Goal: Task Accomplishment & Management: Use online tool/utility

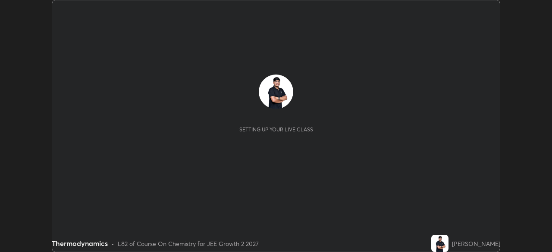
scroll to position [252, 551]
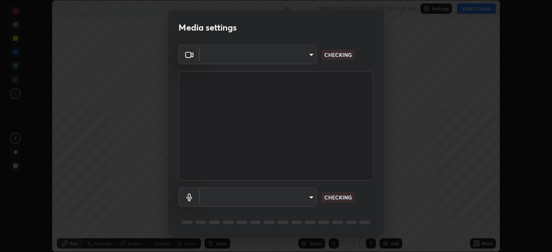
type input "39f420a8f8d33af7ad545f4bd8c914354ee6fe31ce268cb5502dc7cf40be593a"
click at [250, 197] on body "Erase all Thermodynamics Recording WAS SCHEDULED TO START AT 9:15 AM Settings S…" at bounding box center [276, 126] width 552 height 252
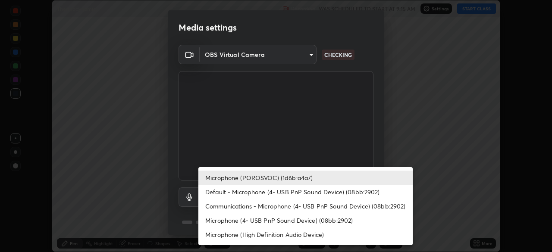
click at [228, 191] on li "Default - Microphone (4- USB PnP Sound Device) (08bb:2902)" at bounding box center [305, 192] width 214 height 14
type input "default"
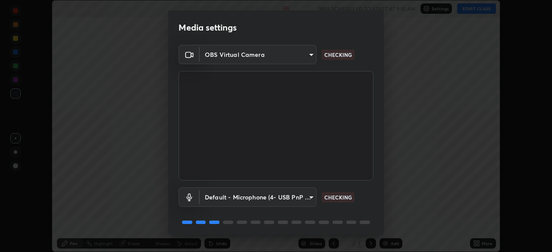
scroll to position [31, 0]
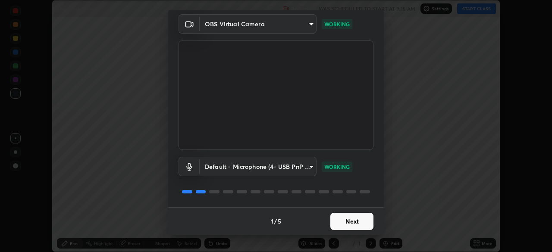
click at [343, 221] on button "Next" at bounding box center [351, 221] width 43 height 17
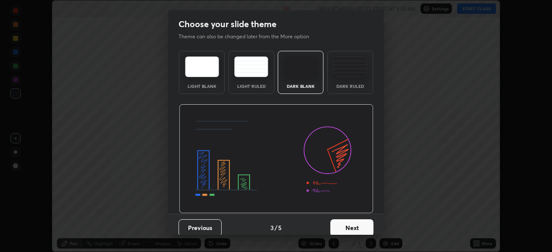
click at [354, 225] on button "Next" at bounding box center [351, 227] width 43 height 17
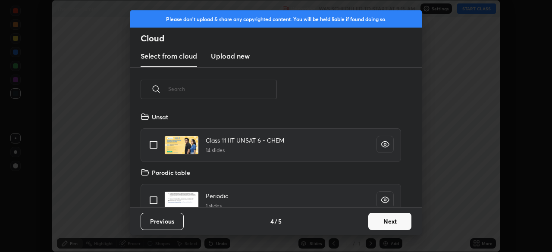
click at [383, 222] on button "Next" at bounding box center [389, 221] width 43 height 17
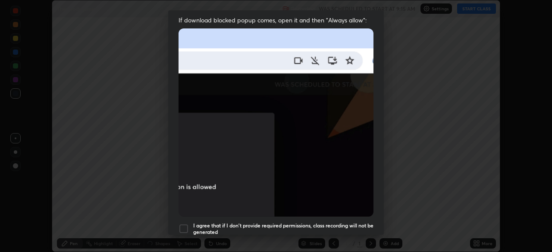
scroll to position [175, 0]
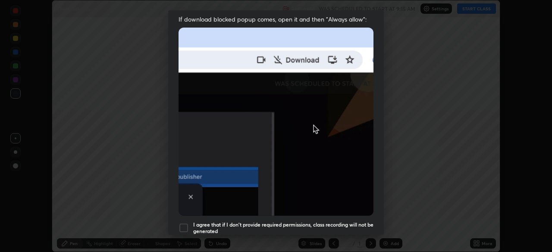
click at [183, 223] on div at bounding box center [183, 228] width 10 height 10
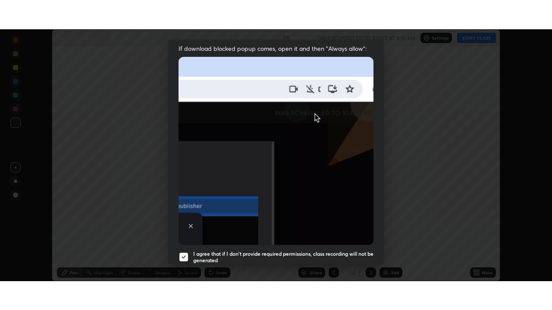
scroll to position [206, 0]
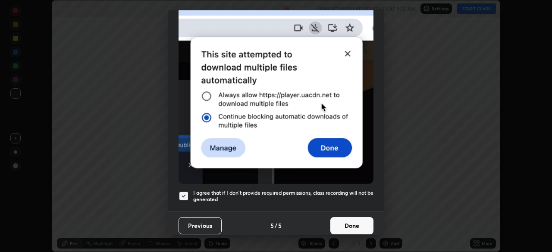
click at [343, 219] on button "Done" at bounding box center [351, 225] width 43 height 17
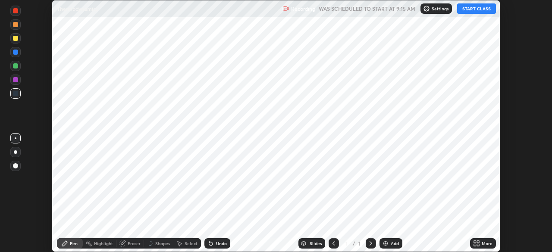
click at [467, 12] on button "START CLASS" at bounding box center [476, 8] width 39 height 10
click at [387, 244] on img at bounding box center [385, 243] width 7 height 7
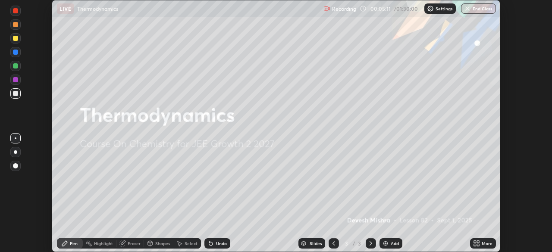
click at [475, 242] on icon at bounding box center [475, 242] width 2 height 2
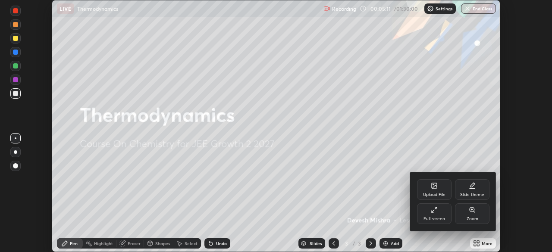
click at [426, 217] on div "Full screen" at bounding box center [434, 219] width 22 height 4
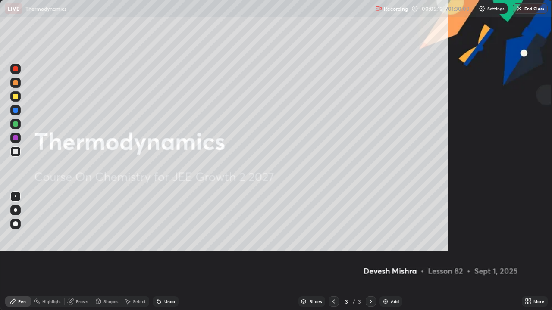
scroll to position [310, 552]
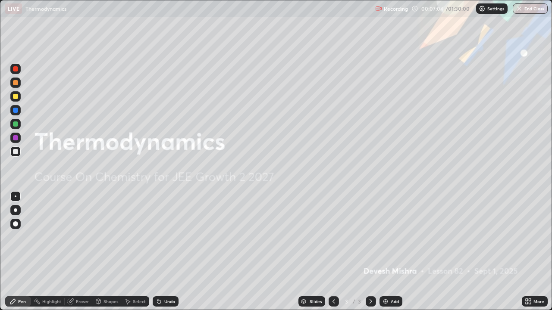
click at [380, 252] on div "Add" at bounding box center [390, 302] width 23 height 10
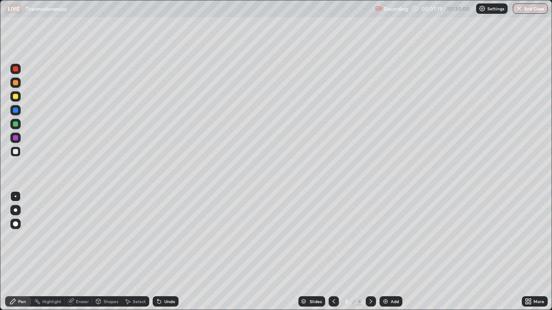
click at [16, 109] on div at bounding box center [15, 110] width 5 height 5
click at [16, 125] on div at bounding box center [15, 124] width 5 height 5
click at [158, 252] on icon at bounding box center [158, 301] width 3 height 3
click at [157, 252] on icon at bounding box center [157, 300] width 1 height 1
click at [76, 252] on div "Eraser" at bounding box center [82, 302] width 13 height 4
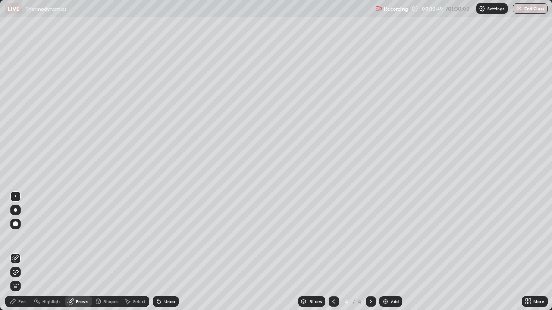
click at [18, 252] on div "Pen" at bounding box center [22, 302] width 8 height 4
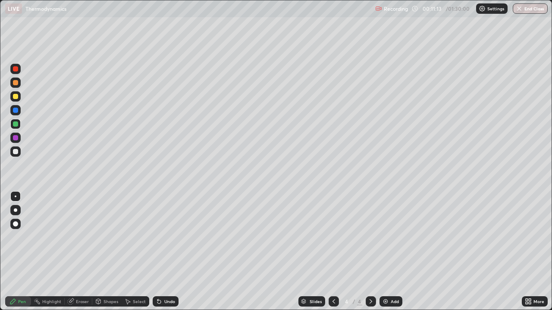
click at [74, 252] on div "Eraser" at bounding box center [79, 302] width 28 height 10
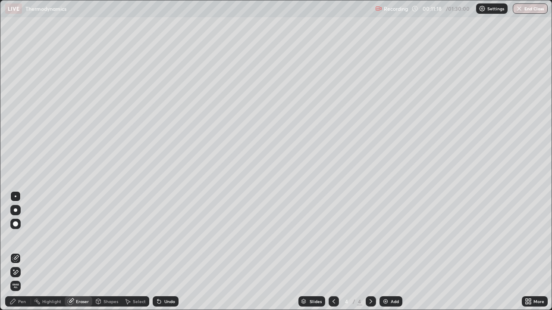
click at [18, 252] on div "Pen" at bounding box center [22, 302] width 8 height 4
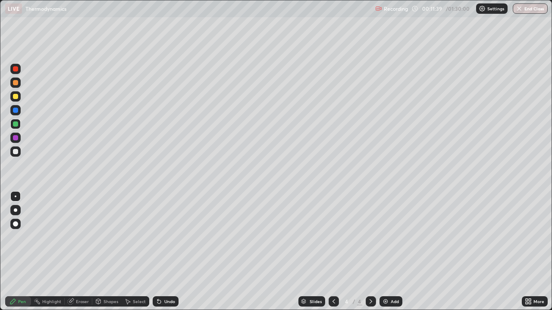
click at [74, 252] on icon at bounding box center [70, 301] width 7 height 7
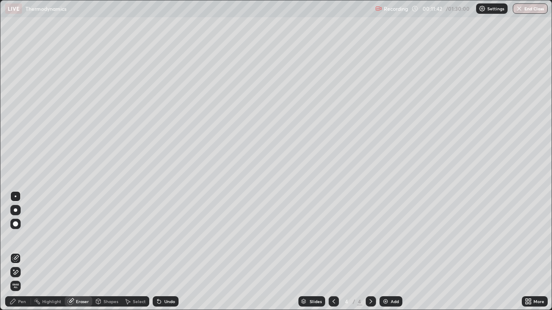
click at [22, 252] on div "Pen" at bounding box center [22, 302] width 8 height 4
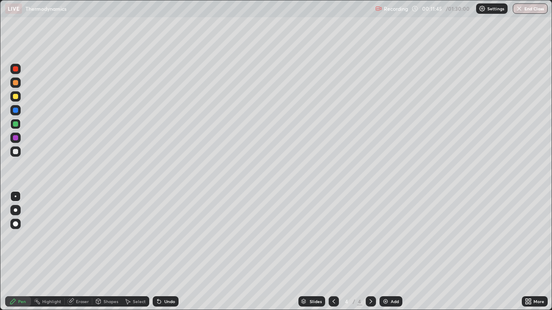
click at [77, 252] on div "Eraser" at bounding box center [82, 302] width 13 height 4
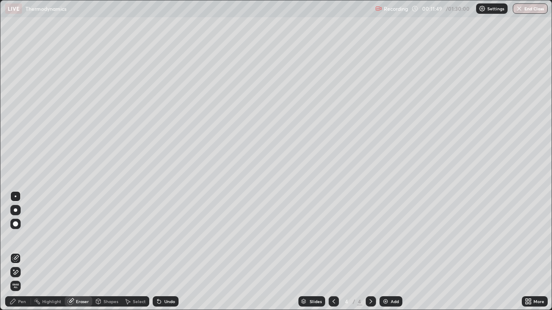
click at [19, 252] on div "Pen" at bounding box center [18, 302] width 26 height 10
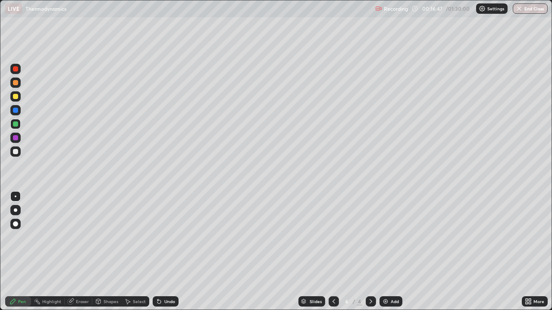
click at [382, 252] on img at bounding box center [385, 301] width 7 height 7
click at [157, 252] on icon at bounding box center [157, 300] width 1 height 1
click at [158, 252] on icon at bounding box center [158, 301] width 3 height 3
click at [14, 112] on div at bounding box center [15, 110] width 5 height 5
click at [158, 252] on icon at bounding box center [158, 301] width 3 height 3
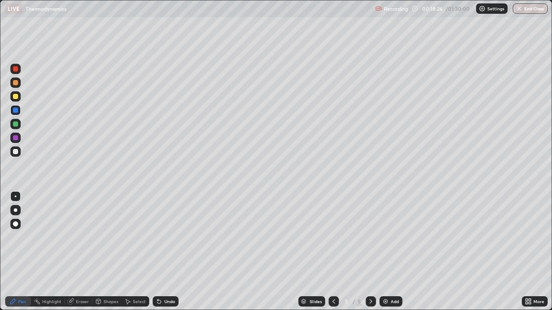
click at [160, 252] on icon at bounding box center [158, 301] width 3 height 3
click at [15, 138] on div at bounding box center [15, 137] width 5 height 5
click at [383, 252] on img at bounding box center [385, 301] width 7 height 7
click at [330, 252] on div at bounding box center [333, 302] width 10 height 10
click at [378, 252] on div "Slides 5 / 6 Add" at bounding box center [349, 301] width 343 height 17
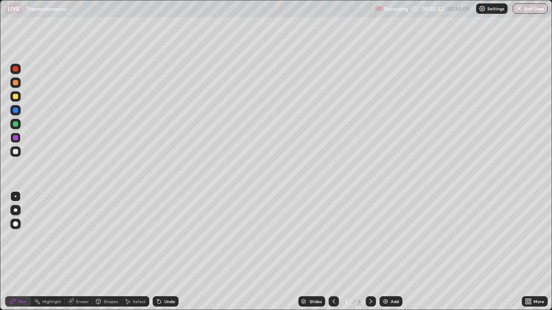
click at [383, 252] on img at bounding box center [385, 301] width 7 height 7
click at [159, 252] on icon at bounding box center [158, 301] width 3 height 3
click at [15, 100] on div at bounding box center [15, 96] width 10 height 10
click at [99, 252] on icon at bounding box center [98, 301] width 5 height 5
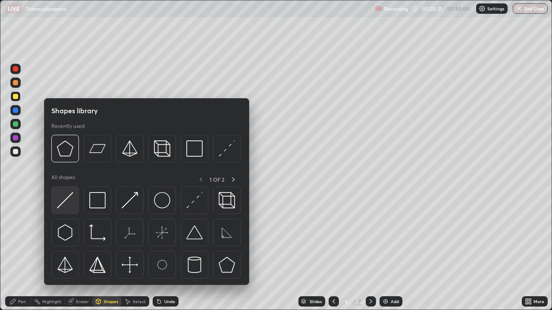
click at [63, 205] on img at bounding box center [65, 200] width 16 height 16
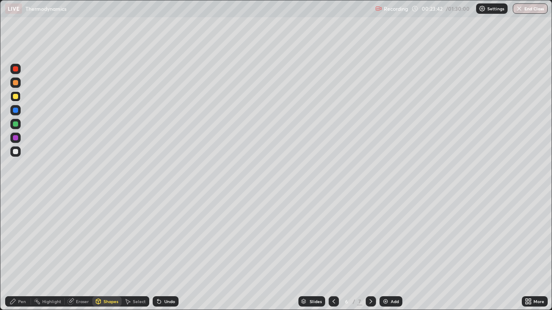
click at [160, 252] on icon at bounding box center [159, 301] width 7 height 7
click at [16, 69] on div at bounding box center [15, 68] width 5 height 5
click at [15, 151] on div at bounding box center [15, 151] width 5 height 5
click at [165, 252] on div "Undo" at bounding box center [169, 302] width 11 height 4
click at [18, 252] on div "Pen" at bounding box center [18, 302] width 26 height 10
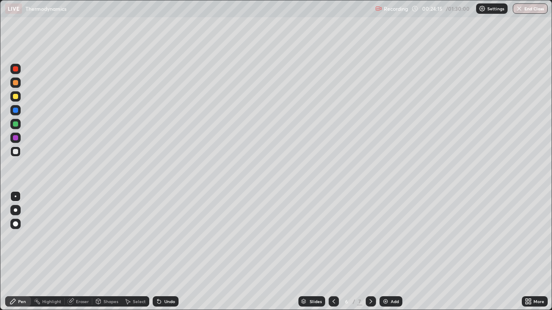
click at [160, 252] on icon at bounding box center [159, 301] width 7 height 7
click at [160, 252] on div "Undo" at bounding box center [166, 302] width 26 height 10
click at [158, 252] on icon at bounding box center [158, 301] width 3 height 3
click at [157, 252] on icon at bounding box center [158, 301] width 3 height 3
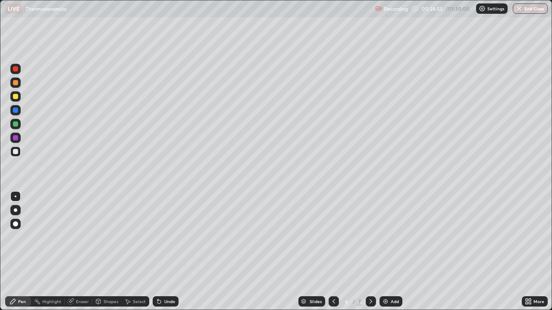
click at [158, 252] on icon at bounding box center [158, 301] width 3 height 3
click at [14, 135] on div at bounding box center [15, 137] width 5 height 5
click at [16, 125] on div at bounding box center [15, 124] width 5 height 5
click at [158, 252] on icon at bounding box center [158, 301] width 3 height 3
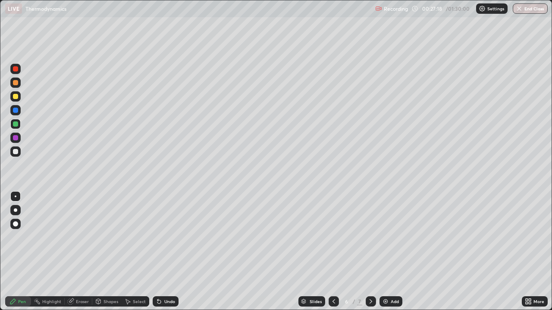
click at [16, 71] on div at bounding box center [15, 68] width 5 height 5
click at [161, 252] on icon at bounding box center [159, 301] width 7 height 7
click at [102, 252] on div "Shapes" at bounding box center [106, 302] width 29 height 10
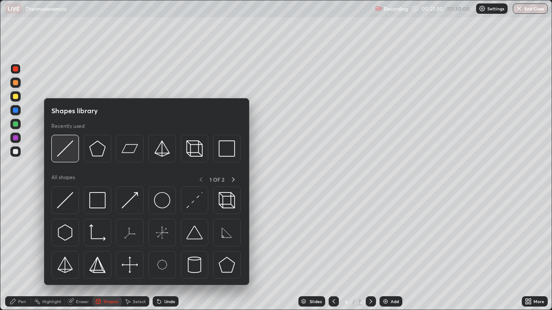
click at [67, 157] on div at bounding box center [65, 149] width 28 height 28
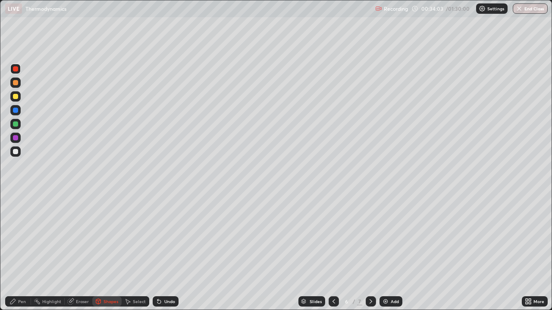
click at [16, 124] on div at bounding box center [15, 124] width 5 height 5
click at [15, 122] on div at bounding box center [15, 124] width 5 height 5
click at [163, 252] on div "Undo" at bounding box center [166, 302] width 26 height 10
click at [16, 252] on icon at bounding box center [12, 301] width 7 height 7
click at [81, 252] on div "Eraser" at bounding box center [82, 302] width 13 height 4
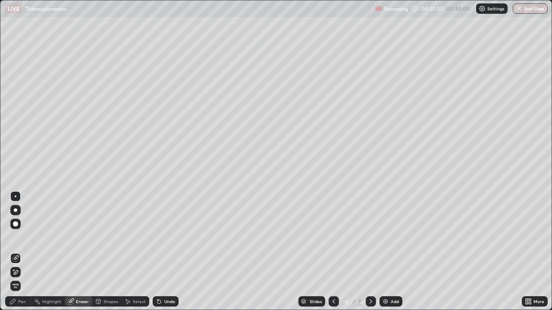
click at [24, 252] on div "Pen" at bounding box center [22, 302] width 8 height 4
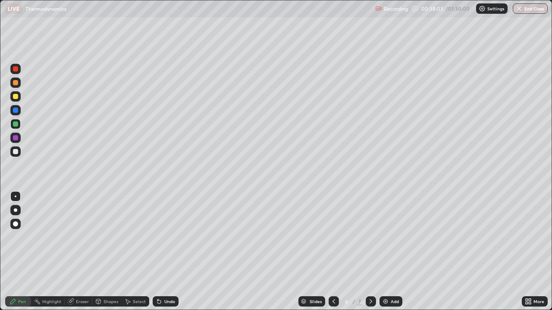
click at [160, 252] on icon at bounding box center [159, 301] width 7 height 7
click at [155, 252] on div "Undo" at bounding box center [166, 302] width 26 height 10
click at [156, 252] on div "Undo" at bounding box center [166, 302] width 26 height 10
click at [164, 252] on div "Undo" at bounding box center [169, 302] width 11 height 4
click at [163, 252] on div "Undo" at bounding box center [166, 302] width 26 height 10
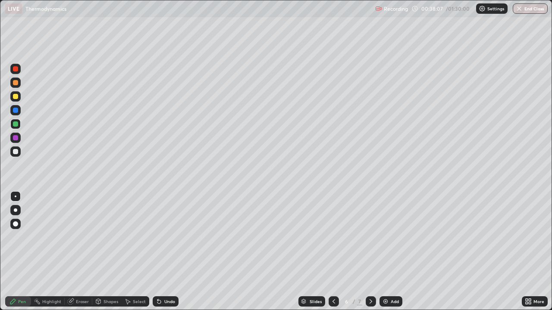
click at [157, 252] on icon at bounding box center [157, 300] width 1 height 1
click at [383, 252] on img at bounding box center [385, 301] width 7 height 7
click at [15, 152] on div at bounding box center [15, 151] width 5 height 5
click at [14, 139] on div at bounding box center [15, 137] width 5 height 5
click at [17, 124] on div at bounding box center [15, 124] width 5 height 5
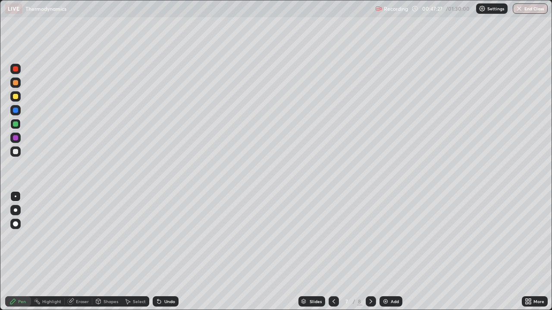
click at [385, 252] on div "Add" at bounding box center [390, 302] width 23 height 10
click at [16, 152] on div at bounding box center [15, 151] width 5 height 5
click at [161, 252] on icon at bounding box center [159, 301] width 7 height 7
click at [158, 252] on icon at bounding box center [158, 301] width 3 height 3
click at [15, 137] on div at bounding box center [15, 137] width 5 height 5
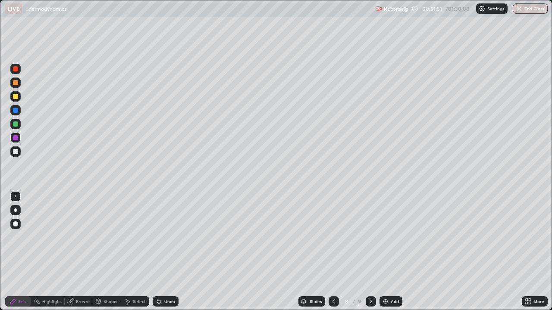
click at [159, 252] on div "Undo" at bounding box center [166, 302] width 26 height 10
click at [17, 126] on div at bounding box center [15, 124] width 5 height 5
click at [383, 252] on img at bounding box center [385, 301] width 7 height 7
click at [18, 97] on div at bounding box center [15, 96] width 5 height 5
click at [162, 252] on div "Undo" at bounding box center [166, 302] width 26 height 10
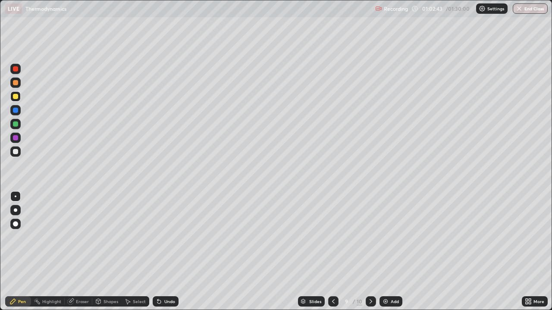
click at [332, 252] on icon at bounding box center [333, 302] width 3 height 4
click at [369, 252] on icon at bounding box center [370, 301] width 7 height 7
click at [131, 252] on div "Select" at bounding box center [136, 302] width 28 height 10
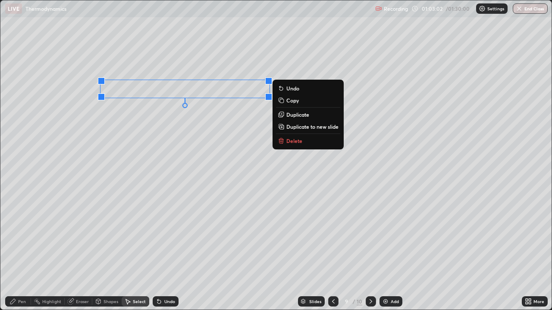
click at [281, 128] on rect at bounding box center [281, 127] width 4 height 4
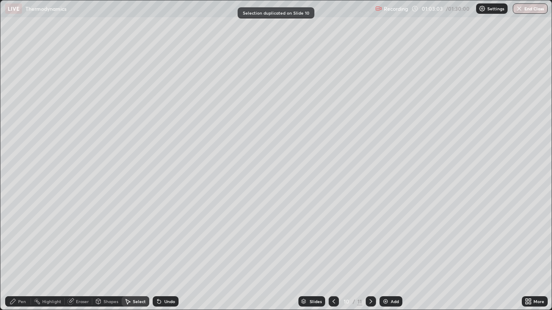
click at [16, 252] on icon at bounding box center [12, 301] width 7 height 7
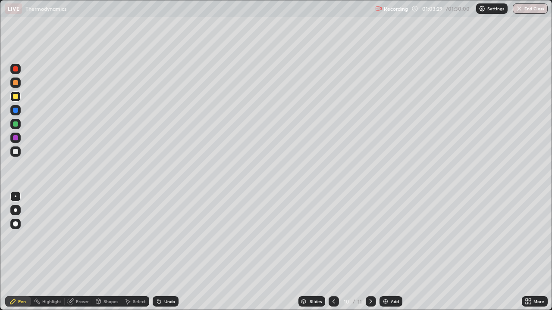
click at [16, 111] on div at bounding box center [15, 110] width 5 height 5
click at [157, 252] on icon at bounding box center [157, 300] width 1 height 1
click at [153, 252] on div "Undo" at bounding box center [166, 302] width 26 height 10
click at [14, 140] on div at bounding box center [15, 137] width 5 height 5
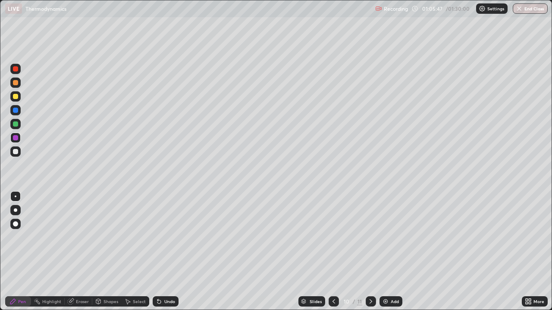
click at [16, 97] on div at bounding box center [15, 96] width 5 height 5
click at [72, 252] on icon at bounding box center [71, 301] width 5 height 4
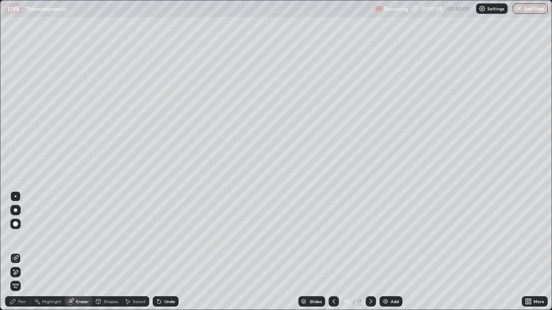
click at [16, 252] on icon at bounding box center [16, 272] width 5 height 4
click at [20, 252] on div "Pen" at bounding box center [22, 302] width 8 height 4
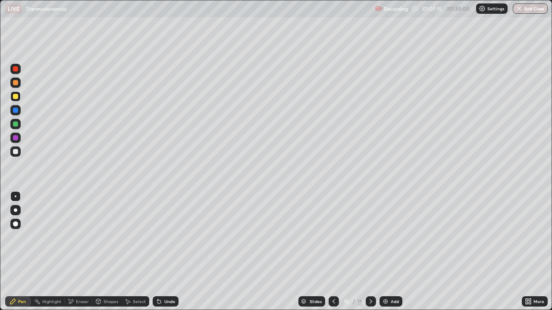
click at [16, 124] on div at bounding box center [15, 124] width 5 height 5
click at [14, 139] on div at bounding box center [15, 137] width 5 height 5
click at [157, 252] on icon at bounding box center [158, 301] width 3 height 3
click at [160, 252] on icon at bounding box center [159, 301] width 7 height 7
click at [158, 252] on icon at bounding box center [158, 301] width 3 height 3
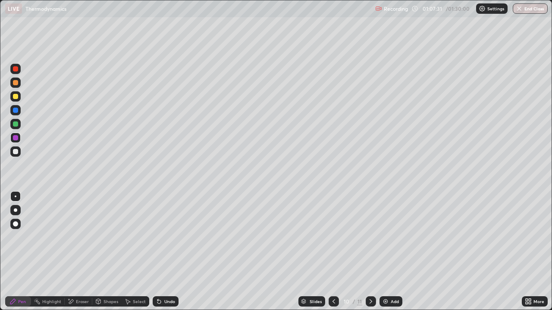
click at [161, 252] on div "Undo" at bounding box center [166, 302] width 26 height 10
click at [160, 252] on icon at bounding box center [159, 301] width 7 height 7
click at [15, 122] on div at bounding box center [15, 124] width 5 height 5
click at [386, 252] on img at bounding box center [385, 301] width 7 height 7
click at [14, 110] on div at bounding box center [15, 110] width 5 height 5
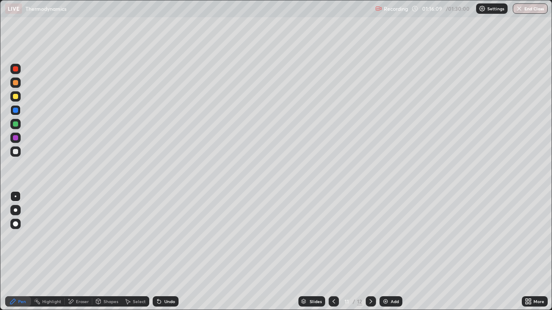
click at [332, 252] on div at bounding box center [333, 301] width 10 height 17
click at [372, 252] on div at bounding box center [371, 301] width 10 height 17
click at [369, 252] on div at bounding box center [371, 301] width 10 height 17
click at [370, 252] on div at bounding box center [371, 302] width 10 height 10
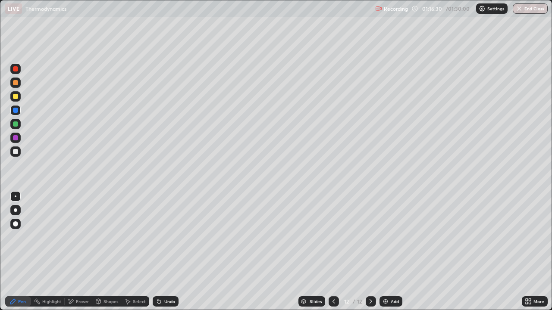
click at [156, 252] on icon at bounding box center [159, 301] width 7 height 7
click at [158, 252] on icon at bounding box center [158, 301] width 3 height 3
click at [17, 138] on div at bounding box center [15, 137] width 5 height 5
click at [13, 125] on div at bounding box center [15, 124] width 5 height 5
click at [157, 252] on icon at bounding box center [158, 301] width 3 height 3
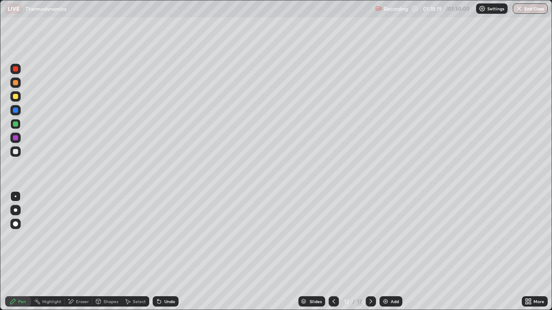
click at [157, 252] on icon at bounding box center [157, 300] width 1 height 1
click at [384, 252] on img at bounding box center [385, 301] width 7 height 7
click at [14, 139] on div at bounding box center [15, 137] width 5 height 5
click at [16, 125] on div at bounding box center [15, 124] width 5 height 5
click at [15, 153] on div at bounding box center [15, 151] width 5 height 5
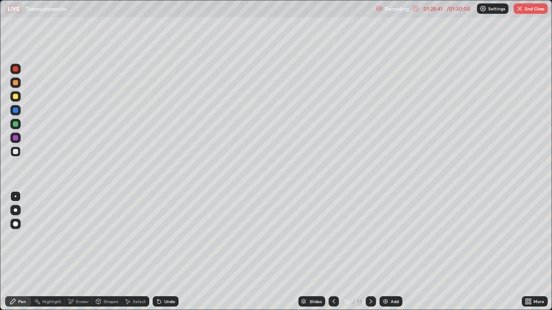
click at [77, 252] on div "Eraser" at bounding box center [82, 302] width 13 height 4
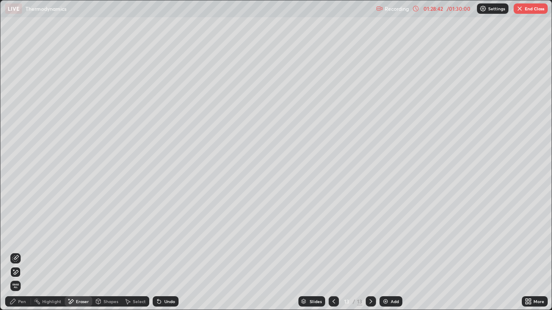
click at [16, 252] on icon at bounding box center [15, 258] width 7 height 7
click at [14, 252] on icon at bounding box center [15, 272] width 7 height 7
click at [19, 252] on div "Pen" at bounding box center [18, 302] width 26 height 10
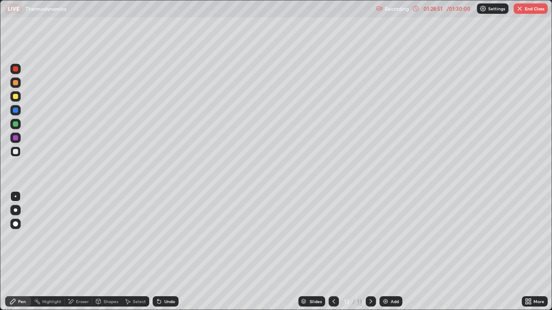
click at [15, 111] on div at bounding box center [15, 110] width 5 height 5
click at [161, 252] on div "Undo" at bounding box center [166, 302] width 26 height 10
click at [160, 252] on icon at bounding box center [159, 301] width 7 height 7
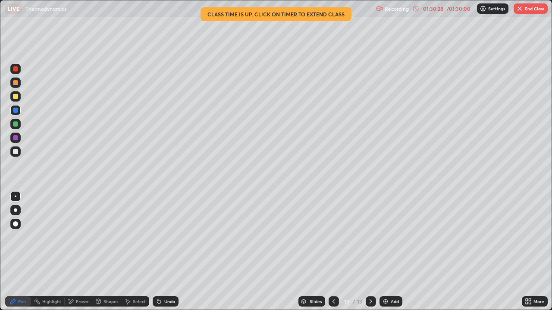
click at [15, 124] on div at bounding box center [15, 124] width 5 height 5
click at [157, 252] on icon at bounding box center [158, 301] width 3 height 3
click at [158, 252] on icon at bounding box center [158, 301] width 3 height 3
click at [159, 252] on icon at bounding box center [158, 301] width 3 height 3
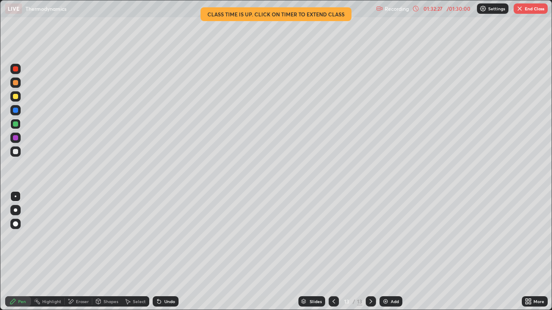
click at [13, 137] on div at bounding box center [15, 137] width 5 height 5
click at [386, 252] on img at bounding box center [385, 301] width 7 height 7
click at [160, 252] on icon at bounding box center [158, 301] width 3 height 3
click at [158, 252] on icon at bounding box center [158, 301] width 3 height 3
click at [16, 152] on div at bounding box center [15, 151] width 5 height 5
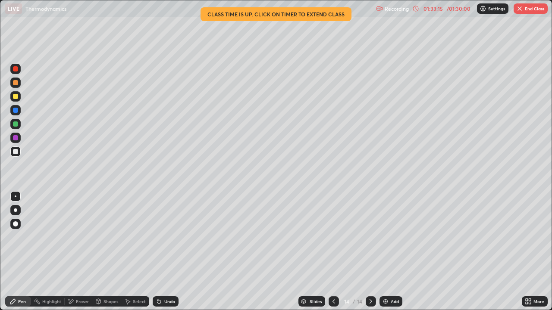
click at [16, 111] on div at bounding box center [15, 110] width 5 height 5
click at [14, 97] on div at bounding box center [15, 96] width 5 height 5
click at [333, 252] on icon at bounding box center [333, 301] width 7 height 7
click at [366, 252] on div at bounding box center [371, 302] width 10 height 10
click at [525, 9] on button "End Class" at bounding box center [530, 8] width 34 height 10
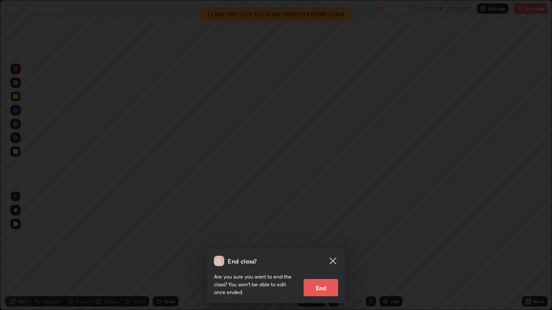
click at [317, 252] on button "End" at bounding box center [320, 287] width 34 height 17
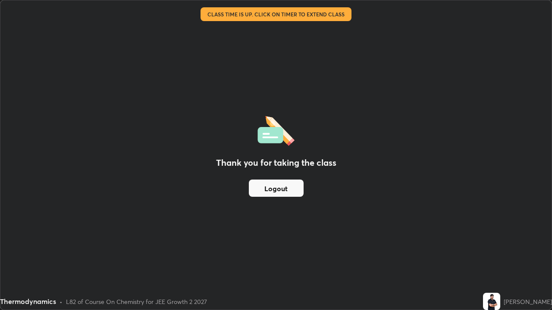
click at [275, 191] on button "Logout" at bounding box center [276, 188] width 55 height 17
